Goal: Information Seeking & Learning: Learn about a topic

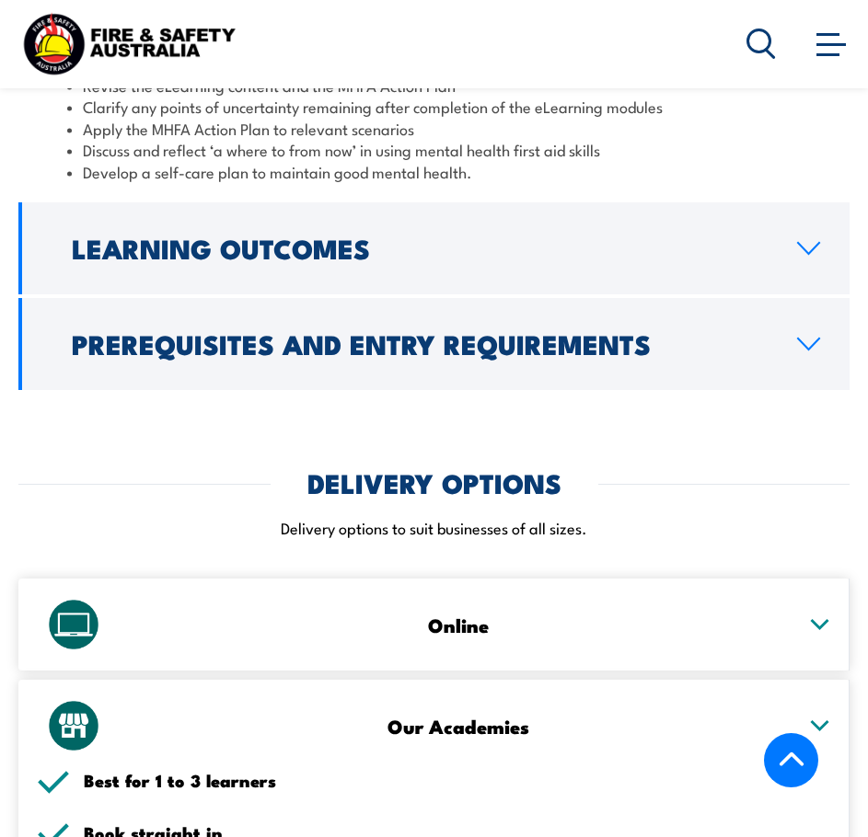
scroll to position [2993, 0]
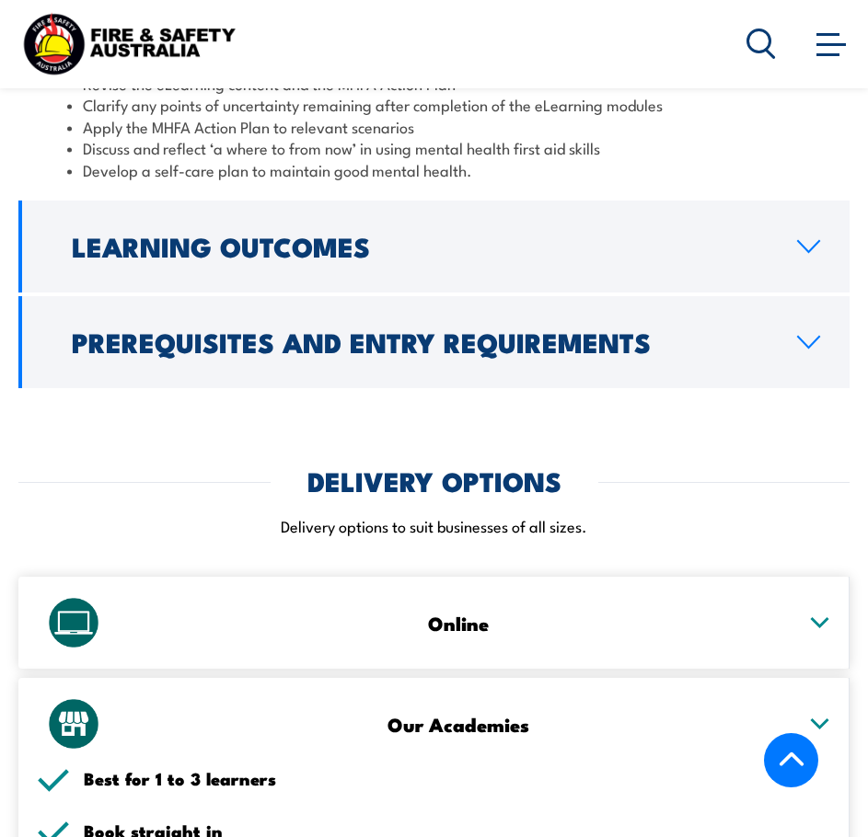
click at [458, 353] on h2 "Prerequisites and Entry Requirements" at bounding box center [420, 341] width 696 height 24
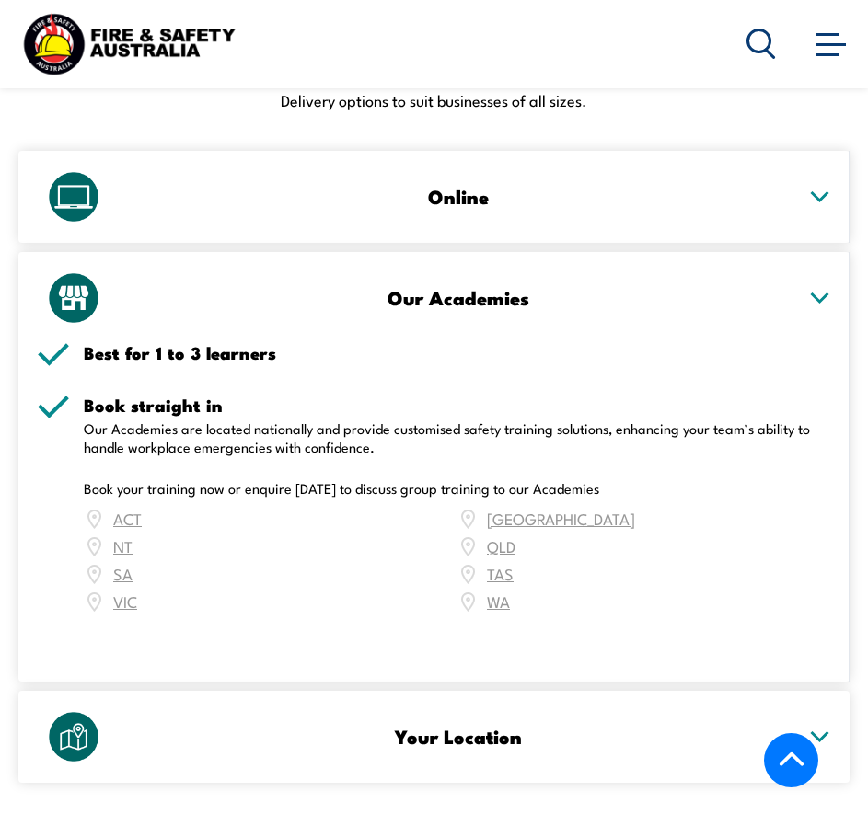
scroll to position [2942, 0]
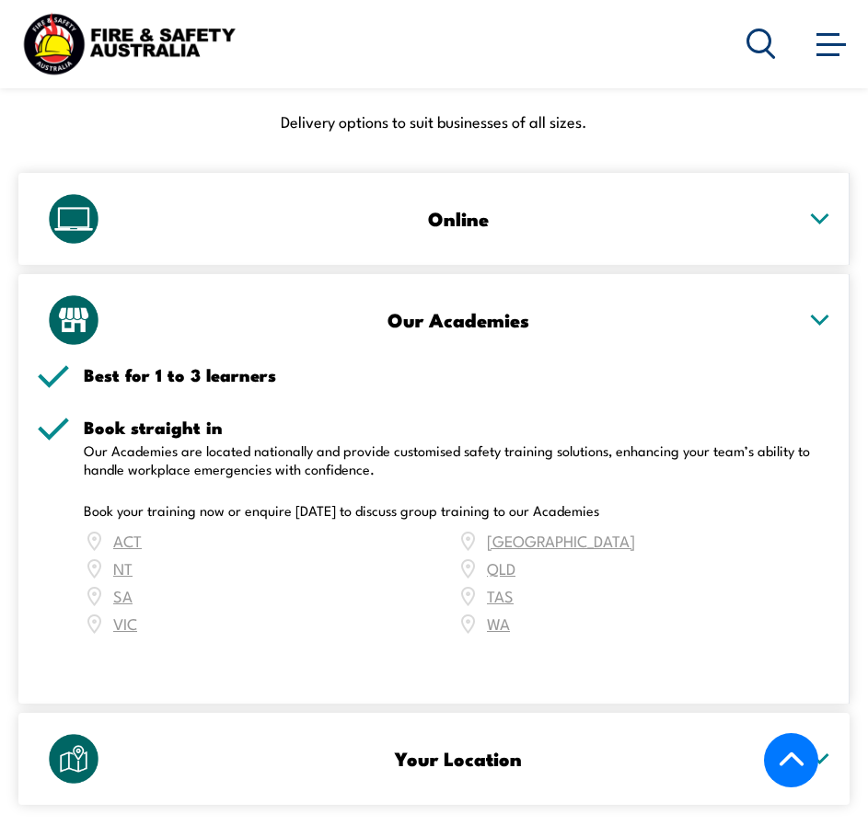
click at [815, 323] on icon at bounding box center [819, 320] width 23 height 13
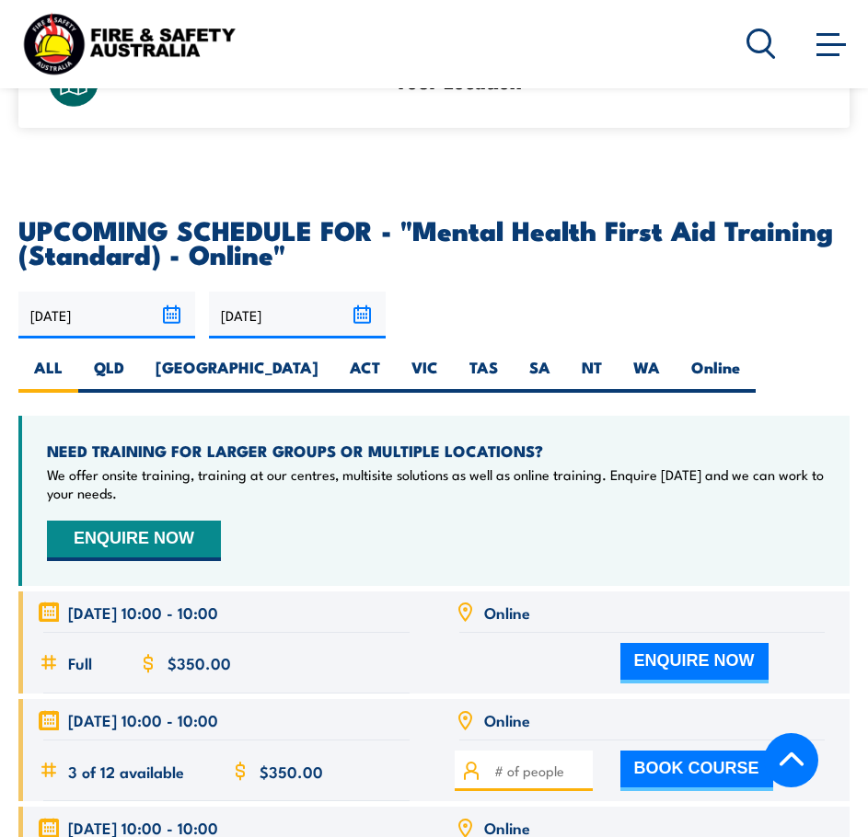
scroll to position [3751, 0]
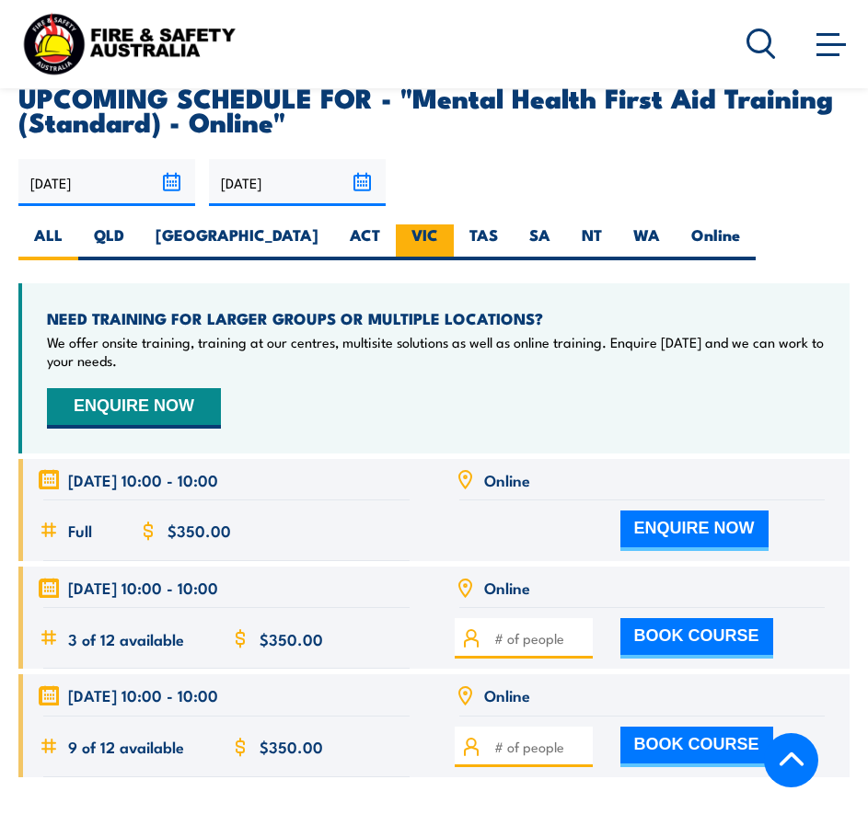
click at [396, 237] on label "VIC" at bounding box center [425, 243] width 58 height 36
click at [438, 236] on input "VIC" at bounding box center [444, 231] width 12 height 12
radio input "true"
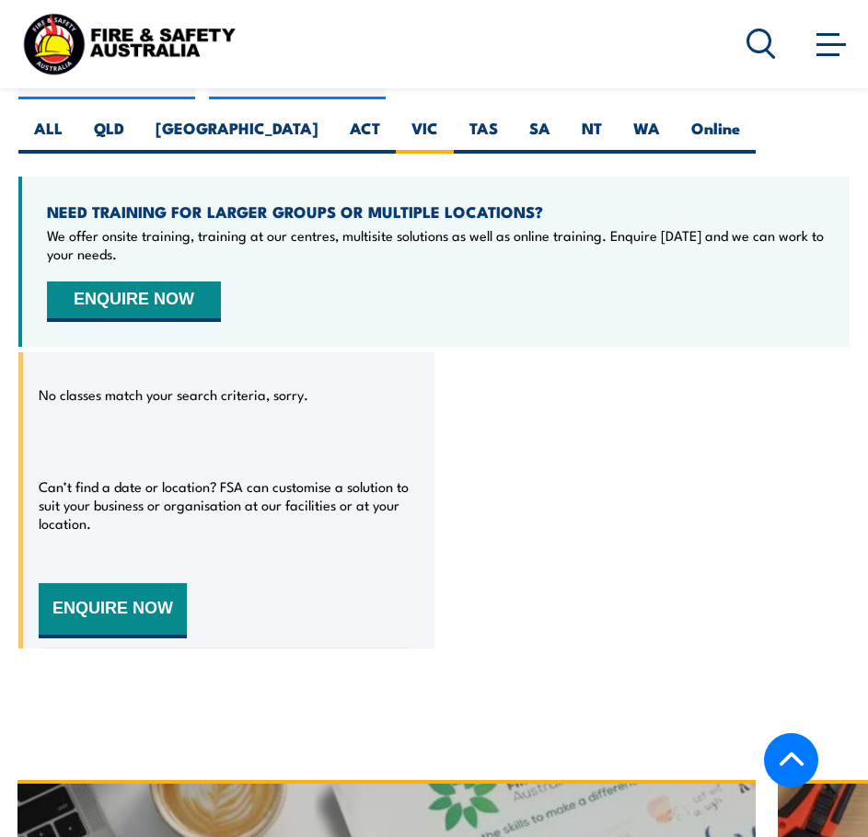
scroll to position [4306, 0]
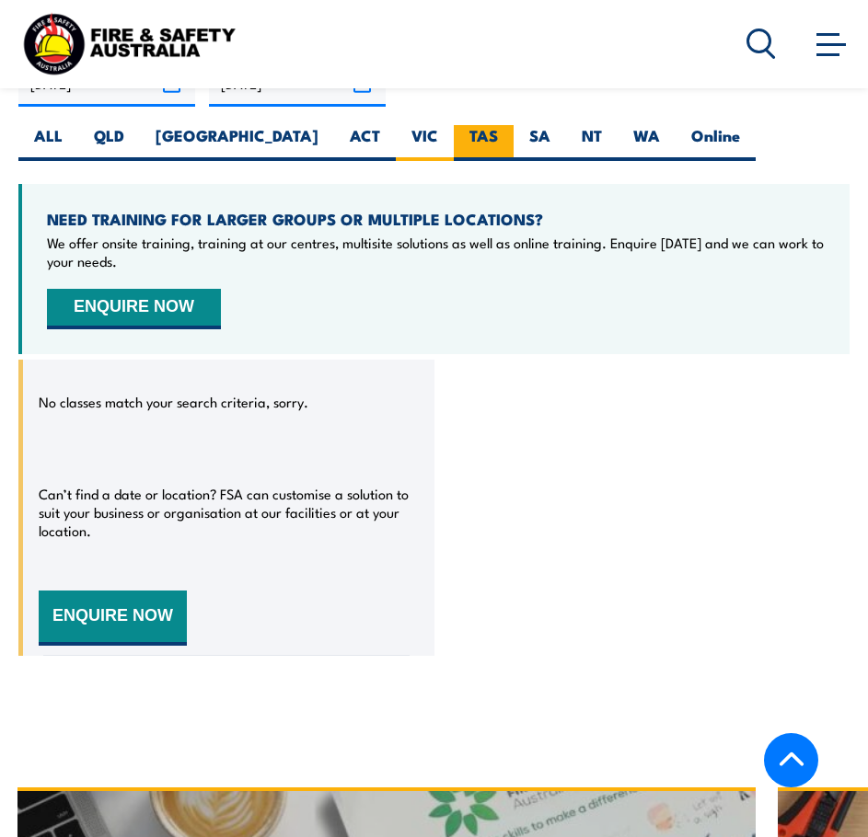
click at [454, 161] on label "TAS" at bounding box center [484, 143] width 60 height 36
click at [498, 137] on input "TAS" at bounding box center [504, 131] width 12 height 12
radio input "true"
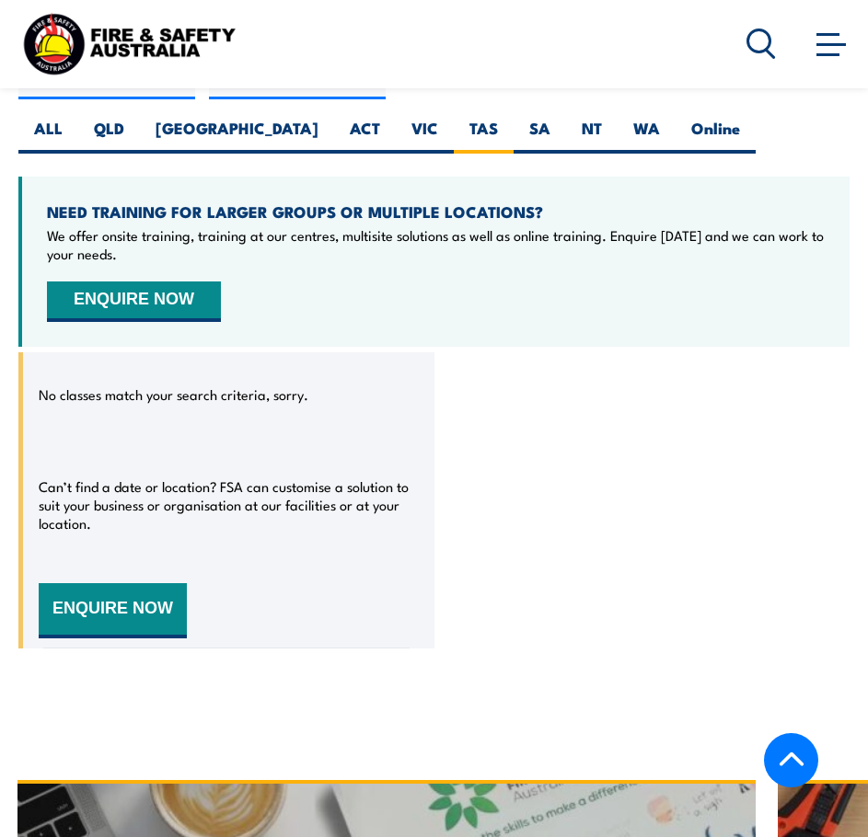
scroll to position [4306, 0]
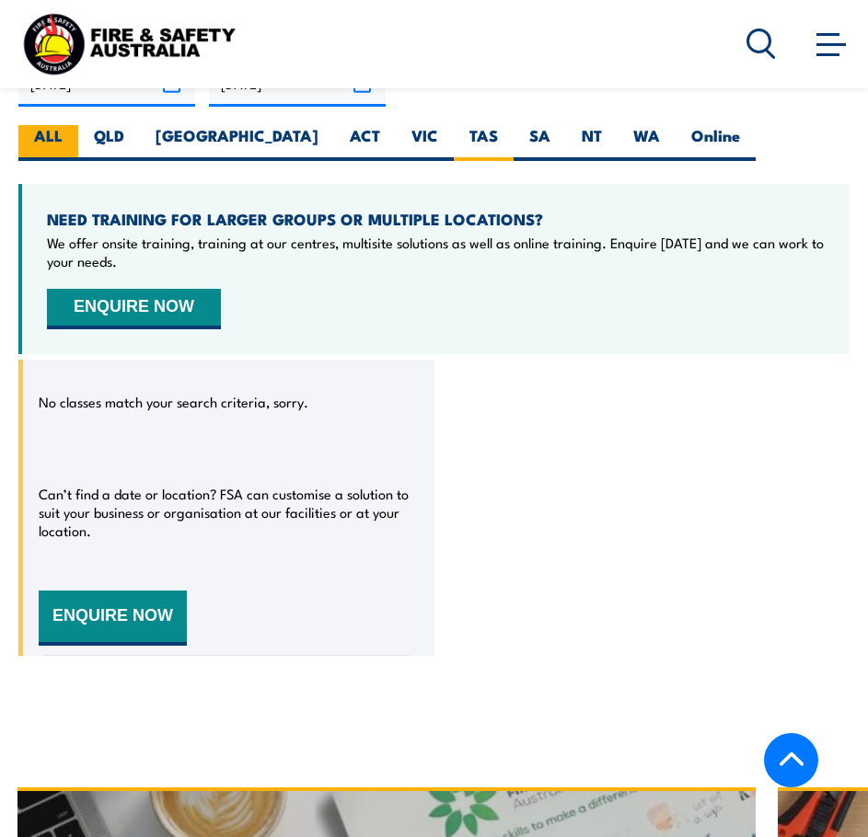
click at [51, 152] on label "ALL" at bounding box center [48, 143] width 60 height 36
click at [63, 137] on input "ALL" at bounding box center [69, 131] width 12 height 12
radio input "true"
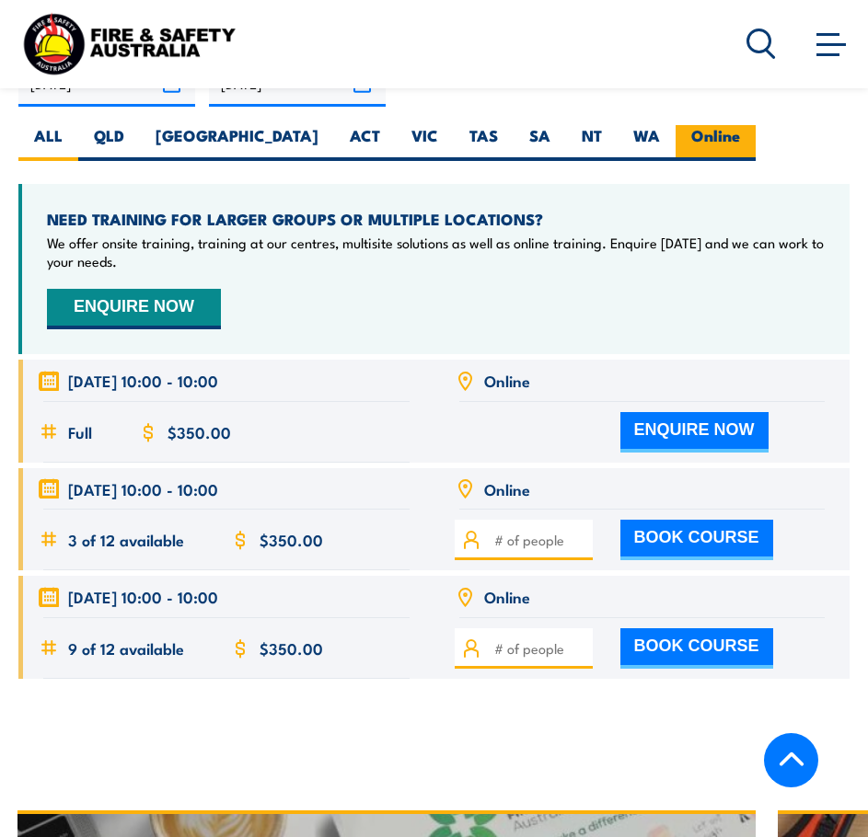
click at [675, 161] on label "Online" at bounding box center [715, 143] width 80 height 36
click at [740, 137] on input "Online" at bounding box center [746, 131] width 12 height 12
radio input "true"
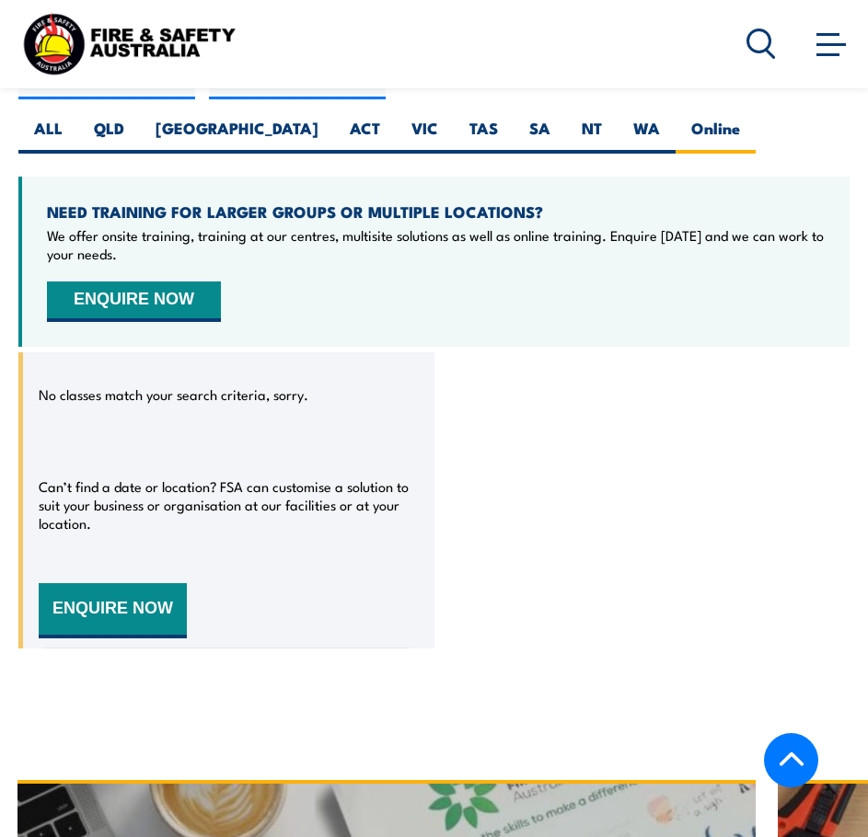
scroll to position [4306, 0]
